Goal: Information Seeking & Learning: Find specific fact

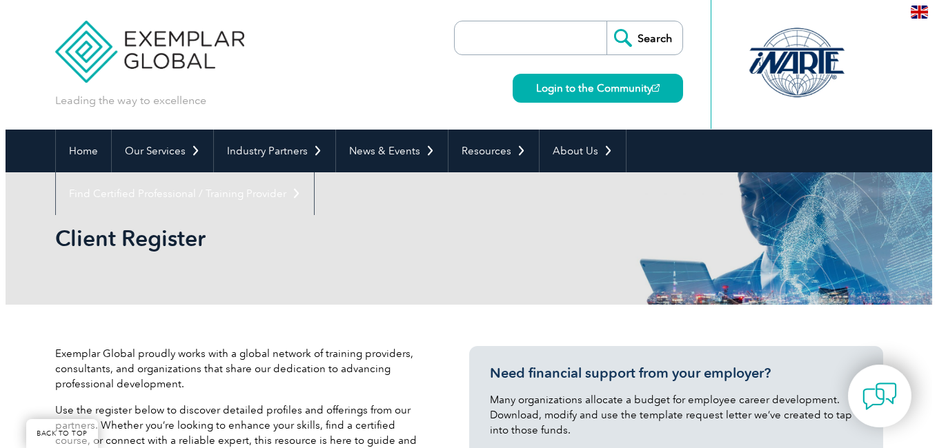
scroll to position [345, 0]
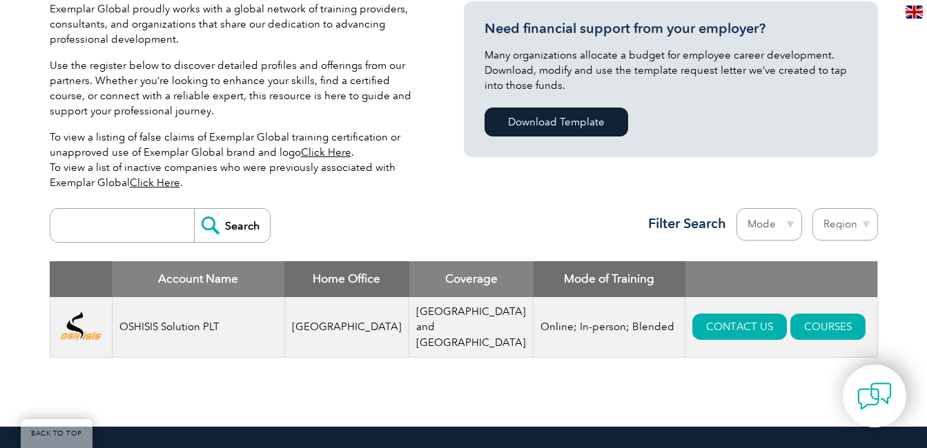
click at [196, 323] on td "OSHISIS Solution PLT" at bounding box center [198, 327] width 172 height 61
drag, startPoint x: 196, startPoint y: 323, endPoint x: 305, endPoint y: 322, distance: 109.0
click at [305, 322] on td "[GEOGRAPHIC_DATA]" at bounding box center [346, 327] width 125 height 61
click at [357, 322] on td "[GEOGRAPHIC_DATA]" at bounding box center [346, 327] width 125 height 61
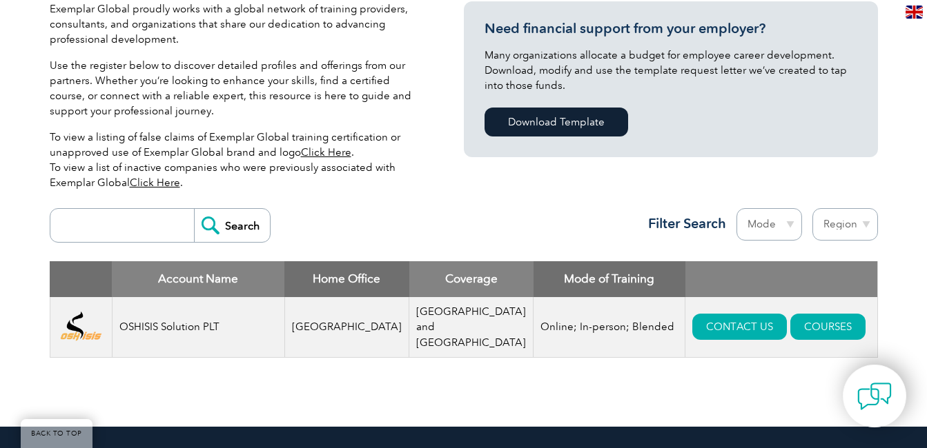
drag, startPoint x: 365, startPoint y: 322, endPoint x: 471, endPoint y: 322, distance: 105.6
click at [429, 322] on td "[GEOGRAPHIC_DATA] and [GEOGRAPHIC_DATA]" at bounding box center [471, 327] width 124 height 61
drag, startPoint x: 471, startPoint y: 322, endPoint x: 509, endPoint y: 321, distance: 38.0
click at [495, 321] on tr "OSHISIS Solution PLT [GEOGRAPHIC_DATA] [GEOGRAPHIC_DATA] and [GEOGRAPHIC_DATA] …" at bounding box center [463, 327] width 827 height 61
click at [533, 320] on td "Online; In-person; Blended" at bounding box center [609, 327] width 152 height 61
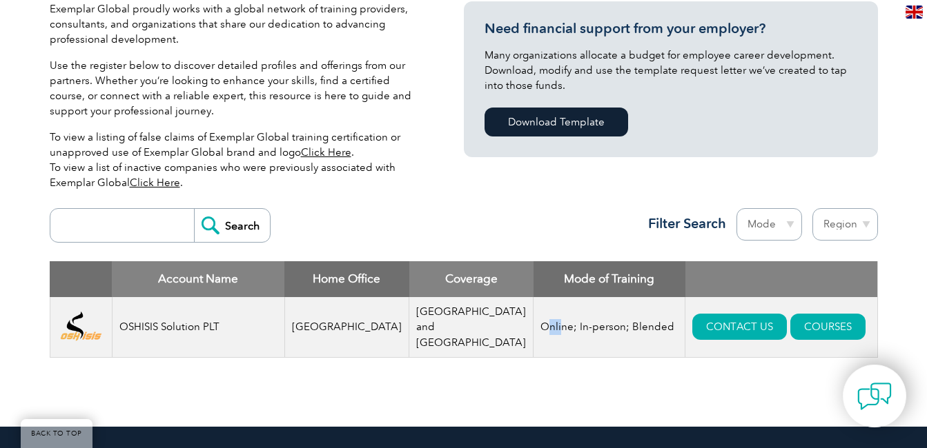
drag, startPoint x: 518, startPoint y: 320, endPoint x: 549, endPoint y: 320, distance: 31.0
click at [541, 320] on td "Online; In-person; Blended" at bounding box center [609, 327] width 152 height 61
drag, startPoint x: 549, startPoint y: 320, endPoint x: 602, endPoint y: 320, distance: 52.4
click at [579, 320] on td "Online; In-person; Blended" at bounding box center [609, 327] width 152 height 61
click at [606, 320] on td "Online; In-person; Blended" at bounding box center [609, 327] width 152 height 61
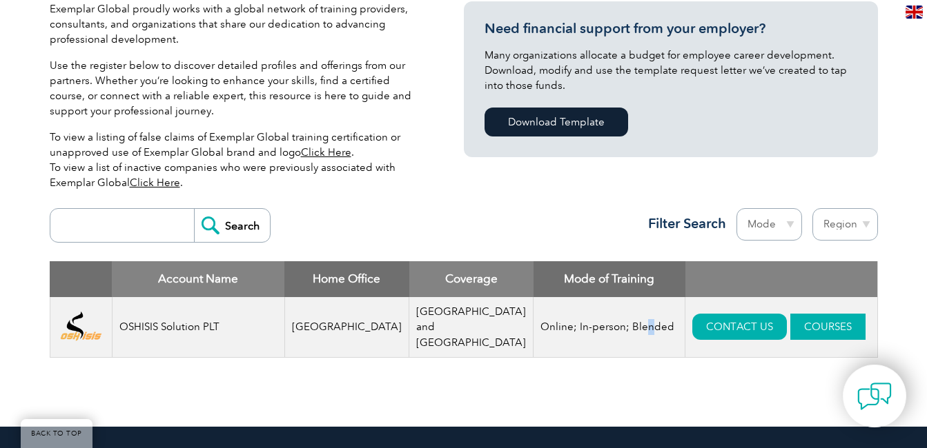
drag, startPoint x: 606, startPoint y: 320, endPoint x: 780, endPoint y: 320, distance: 174.6
click at [790, 320] on link "COURSES" at bounding box center [827, 327] width 75 height 26
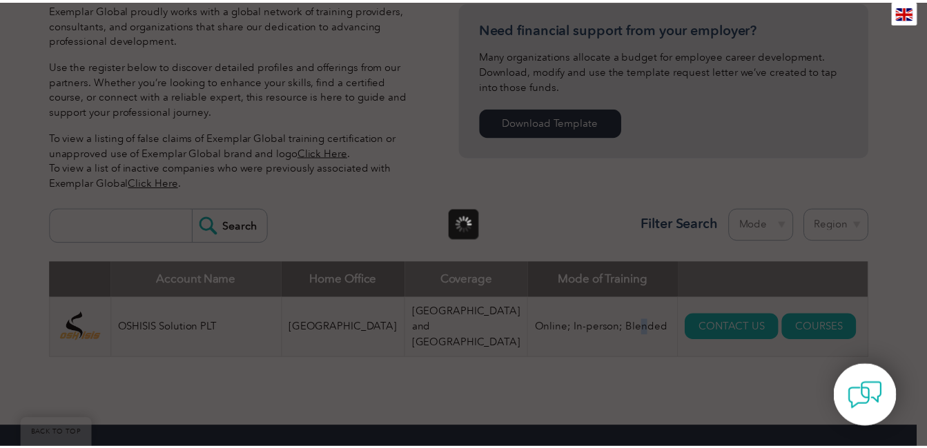
scroll to position [0, 0]
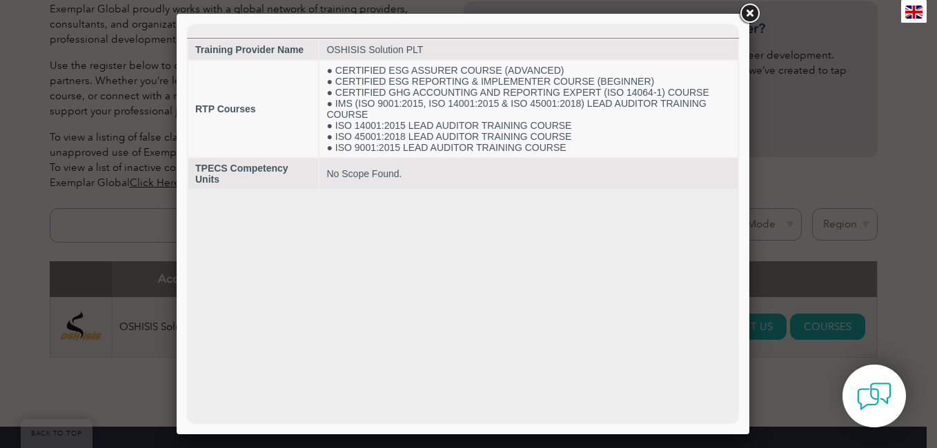
click at [747, 12] on link at bounding box center [749, 13] width 25 height 25
